Goal: Transaction & Acquisition: Purchase product/service

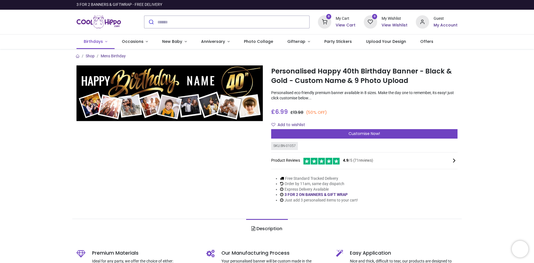
click at [105, 40] on link "Birthdays" at bounding box center [95, 41] width 38 height 14
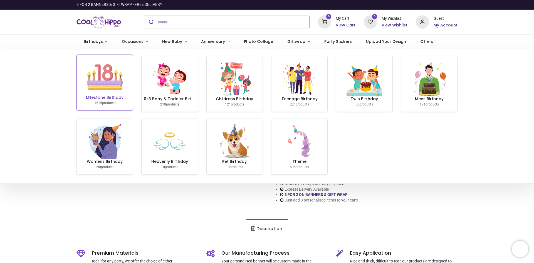
click at [124, 73] on link "Milestone Birthday 1515 products" at bounding box center [105, 82] width 56 height 55
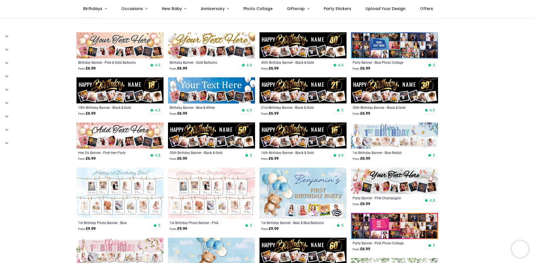
scroll to position [96, 0]
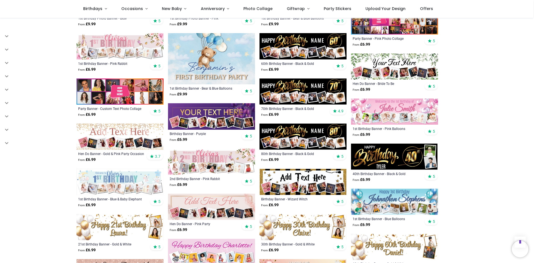
scroll to position [292, 0]
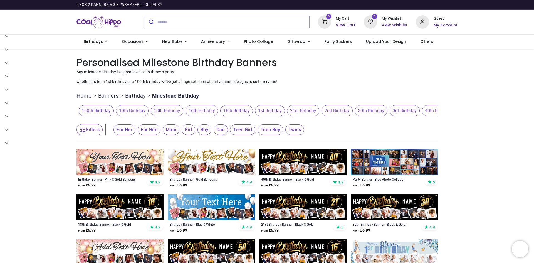
click at [369, 113] on span "30th Birthday" at bounding box center [371, 110] width 33 height 11
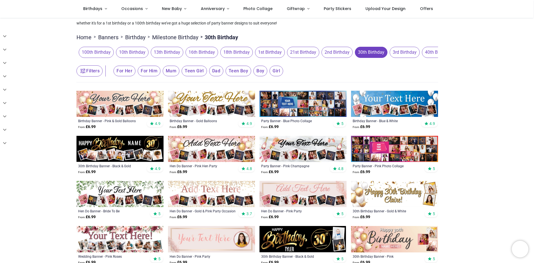
scroll to position [28, 0]
click at [93, 73] on button "Filters" at bounding box center [89, 70] width 26 height 11
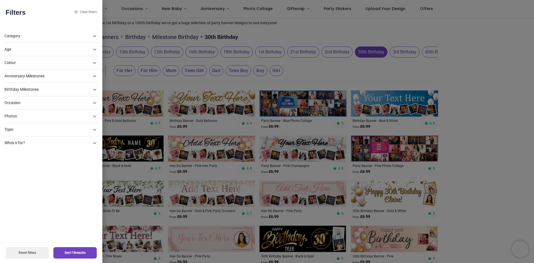
click at [51, 64] on div "Colour" at bounding box center [47, 63] width 87 height 6
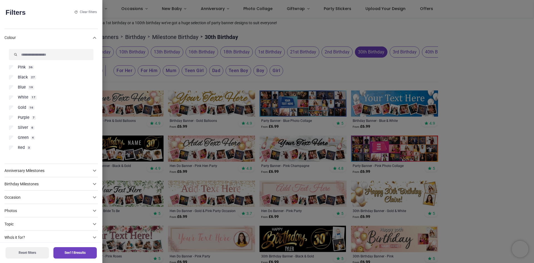
scroll to position [36, 0]
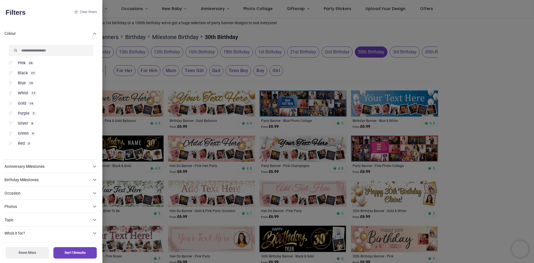
click at [19, 125] on span "Silver" at bounding box center [23, 124] width 10 height 6
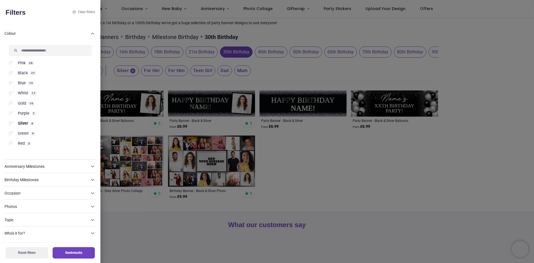
click at [406, 207] on div at bounding box center [267, 131] width 534 height 263
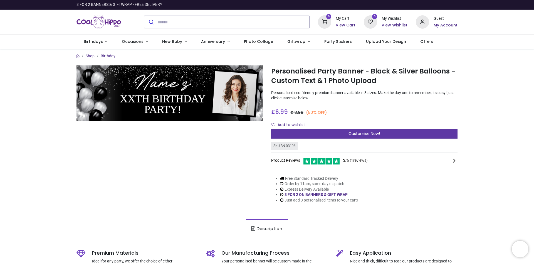
click at [307, 131] on div "Customise Now!" at bounding box center [364, 133] width 186 height 9
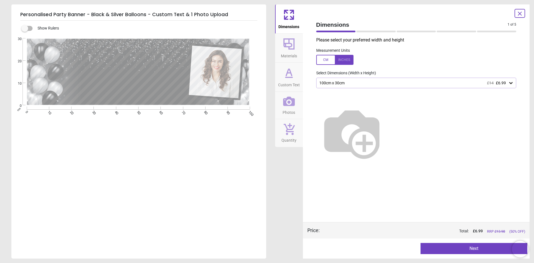
click at [348, 85] on div "100cm x 30cm £14 £6.99" at bounding box center [414, 83] width 190 height 5
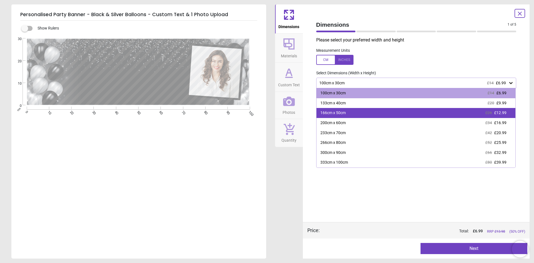
click at [347, 111] on div "166cm x 50cm £26 £12.99" at bounding box center [416, 113] width 199 height 10
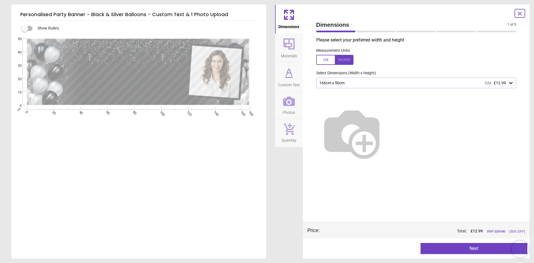
click at [379, 63] on label at bounding box center [416, 60] width 200 height 10
click at [453, 248] on button "Next" at bounding box center [474, 248] width 107 height 11
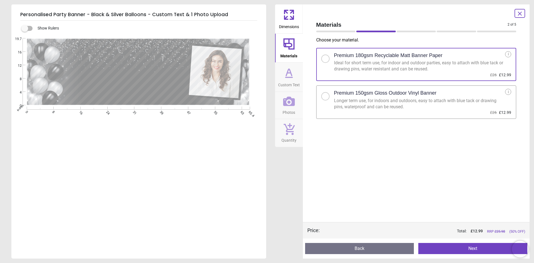
click at [288, 81] on span "Custom Text" at bounding box center [289, 84] width 22 height 8
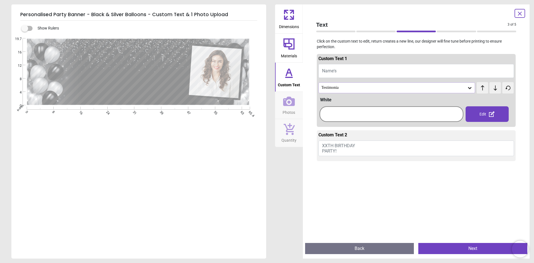
click at [349, 71] on button "Name's" at bounding box center [417, 71] width 196 height 14
click at [342, 71] on button "Name's" at bounding box center [417, 71] width 196 height 14
type textarea "*"
drag, startPoint x: 368, startPoint y: 67, endPoint x: 359, endPoint y: 68, distance: 9.5
click at [359, 68] on button "Happy 30th Birhtay" at bounding box center [417, 71] width 196 height 14
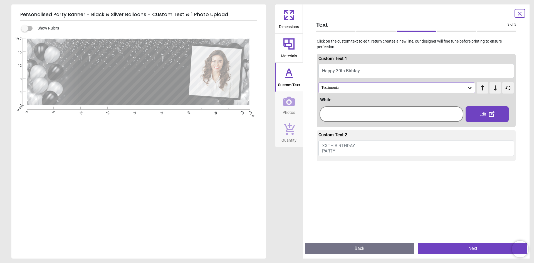
click at [354, 69] on button "Happy 30th Birhtay" at bounding box center [417, 71] width 196 height 14
click at [360, 71] on button "Happy 30th Birhtay" at bounding box center [417, 71] width 196 height 14
drag, startPoint x: 367, startPoint y: 71, endPoint x: 348, endPoint y: 73, distance: 18.7
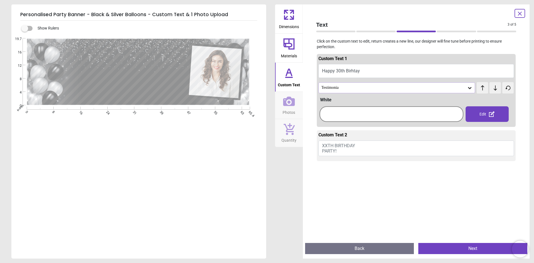
click at [348, 73] on button "Happy 30th Birhtay" at bounding box center [417, 71] width 196 height 14
drag, startPoint x: 348, startPoint y: 73, endPoint x: 361, endPoint y: 72, distance: 12.5
click at [361, 72] on button "Happy 30th Birhtay" at bounding box center [417, 71] width 196 height 14
type textarea "**********"
click at [349, 87] on div "Testimonia" at bounding box center [394, 87] width 146 height 5
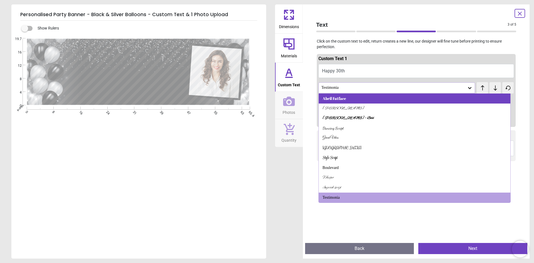
click at [351, 101] on div "Abril Fatface" at bounding box center [415, 98] width 192 height 10
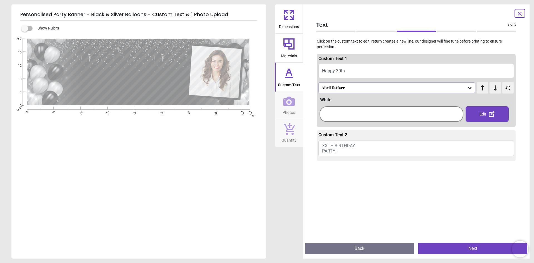
click at [351, 89] on div "Abril Fatface" at bounding box center [394, 87] width 146 height 5
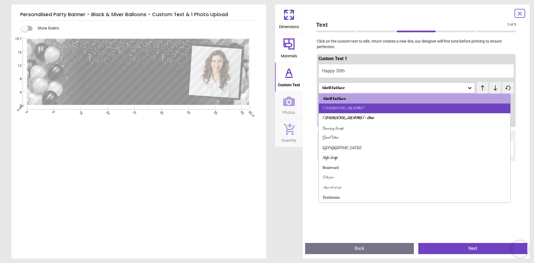
click at [356, 107] on div "Alex Brush" at bounding box center [415, 108] width 192 height 10
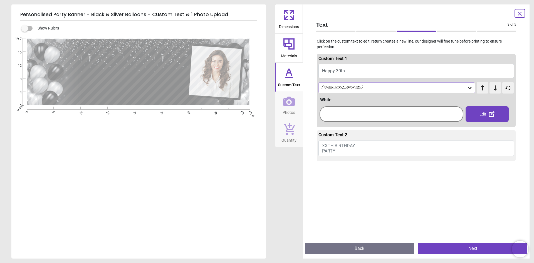
click at [377, 152] on button "XXTH BIRTHDAY PARTY!" at bounding box center [417, 148] width 196 height 16
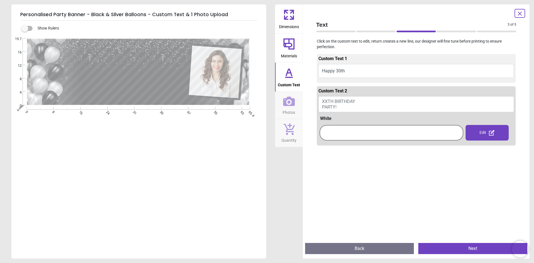
click at [336, 144] on div "Custom Text 2 XXTH BIRTHDAY PARTY! White Edit Pastel Vivid Gradient Light Dark …" at bounding box center [416, 115] width 199 height 59
click at [342, 101] on span "XXTH BIRTHDAY PARTY!" at bounding box center [338, 104] width 33 height 11
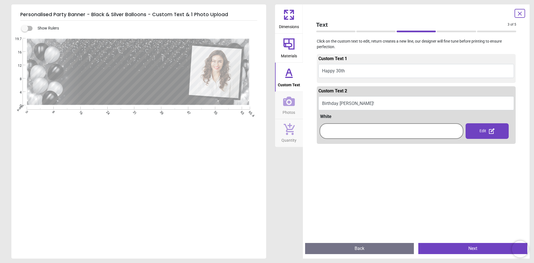
type textarea "**********"
click at [358, 96] on div "Custom Text 2" at bounding box center [417, 92] width 196 height 8
click at [358, 98] on button "Birthday Rob!" at bounding box center [417, 103] width 196 height 14
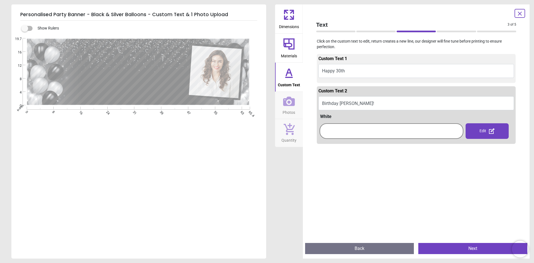
click at [358, 98] on button "Birthday Rob!" at bounding box center [417, 103] width 196 height 14
click at [357, 102] on button "Birthday Rob!" at bounding box center [417, 103] width 196 height 14
click at [497, 131] on div "Edit" at bounding box center [487, 131] width 43 height 16
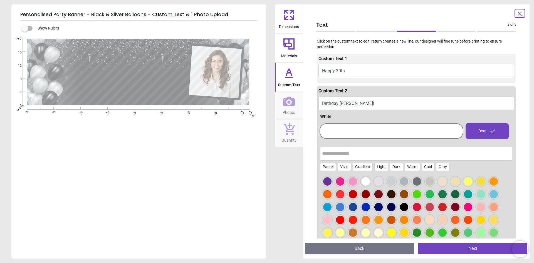
click at [358, 142] on div "Pastel Vivid Gradient Light Dark Warm Cool Gray Advanced colour options" at bounding box center [416, 215] width 193 height 146
click at [362, 71] on button "Happy 30th" at bounding box center [417, 71] width 196 height 14
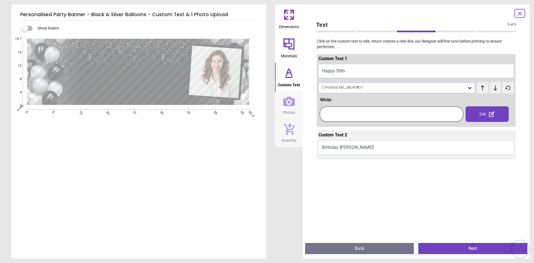
click at [351, 144] on button "Birthday Rob!" at bounding box center [417, 147] width 196 height 14
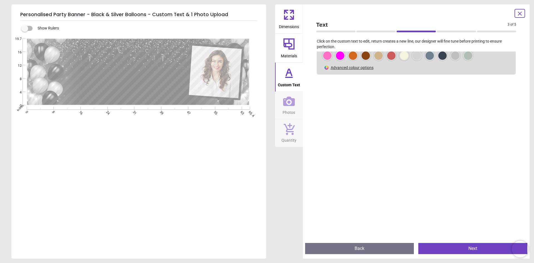
scroll to position [223, 0]
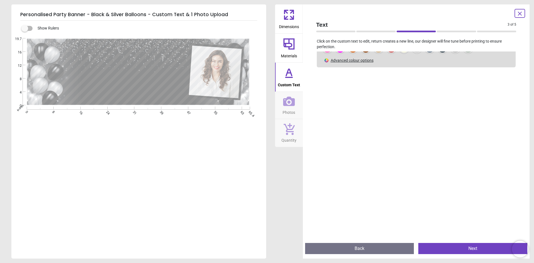
click at [231, 158] on div "**********" at bounding box center [138, 169] width 254 height 263
click at [181, 61] on textarea "**********" at bounding box center [130, 60] width 104 height 22
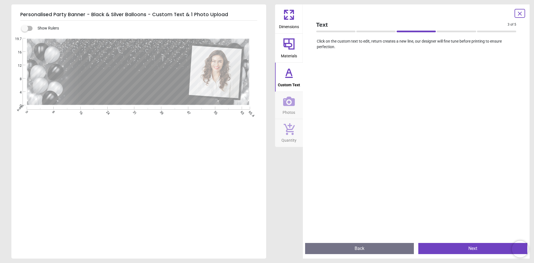
scroll to position [186, 0]
click at [174, 74] on div "**********" at bounding box center [130, 84] width 104 height 34
click at [179, 76] on textarea "**********" at bounding box center [130, 84] width 104 height 18
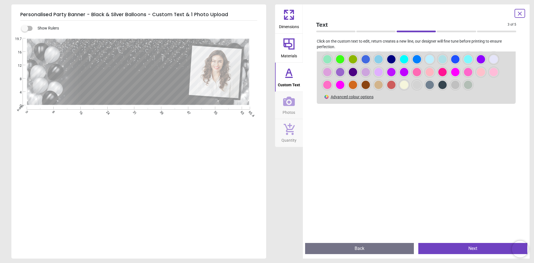
click at [182, 73] on div "**********" at bounding box center [130, 84] width 104 height 34
click at [286, 71] on icon at bounding box center [288, 72] width 13 height 13
click at [288, 55] on span "Materials" at bounding box center [289, 55] width 16 height 8
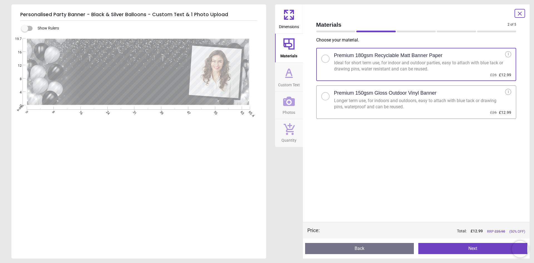
click at [290, 79] on icon at bounding box center [288, 72] width 13 height 13
